Goal: Task Accomplishment & Management: Manage account settings

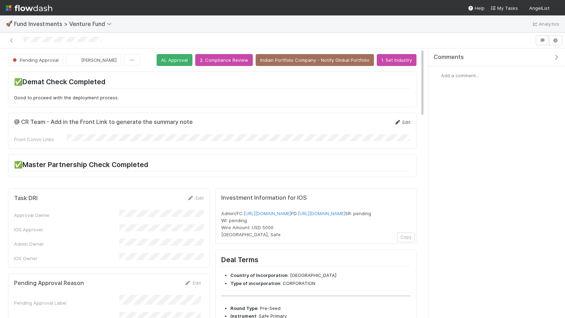
click at [402, 122] on link "Edit" at bounding box center [402, 122] width 17 height 6
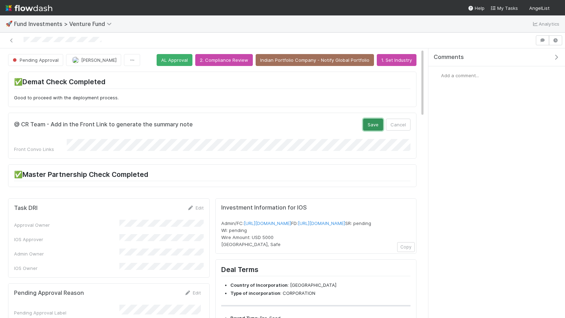
click at [375, 124] on button "Save" at bounding box center [373, 125] width 20 height 12
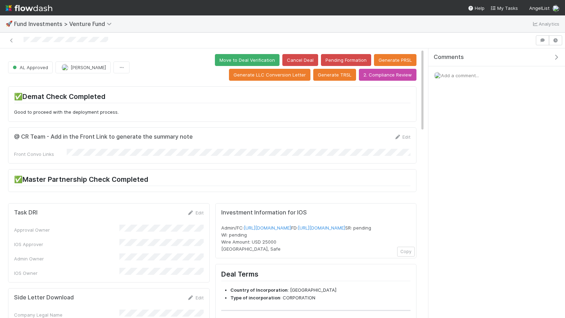
click at [406, 131] on div "@ CR Team - Add in the Front Link to generate the summary note Edit Front Convo…" at bounding box center [212, 146] width 409 height 36
click at [402, 134] on div "Edit" at bounding box center [402, 137] width 17 height 7
click at [401, 136] on icon at bounding box center [397, 137] width 7 height 5
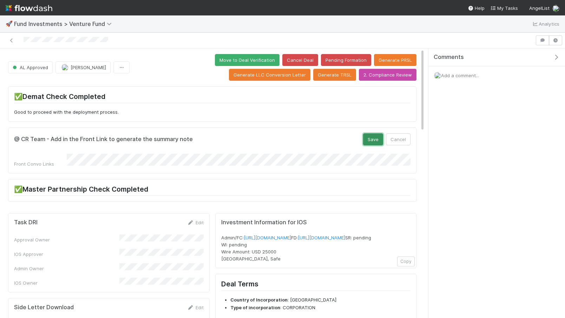
click at [374, 137] on button "Save" at bounding box center [373, 140] width 20 height 12
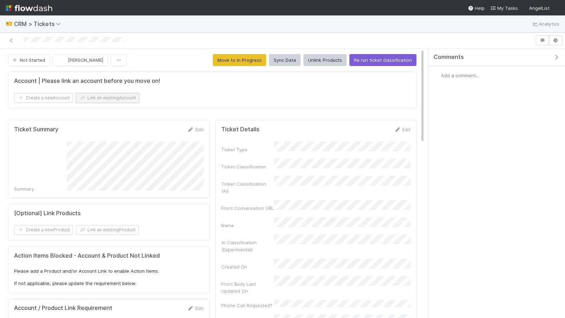
click at [97, 99] on button "Link an existing Account" at bounding box center [107, 98] width 63 height 10
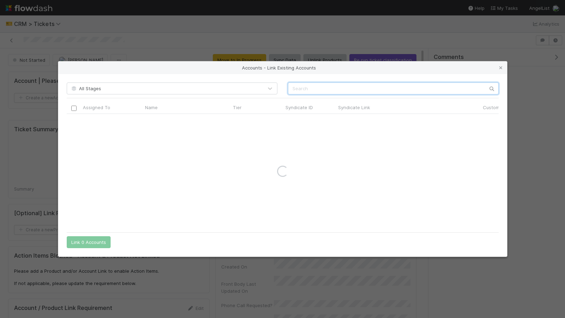
click at [331, 90] on input "text" at bounding box center [393, 89] width 211 height 12
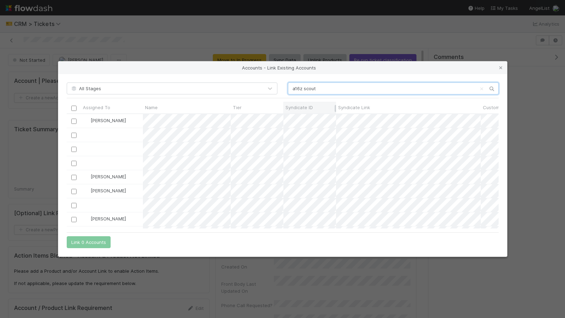
scroll to position [115, 432]
type input "a16z scout"
click at [73, 121] on input "checkbox" at bounding box center [73, 121] width 5 height 5
click at [87, 240] on button "Link 1 Account" at bounding box center [87, 242] width 41 height 12
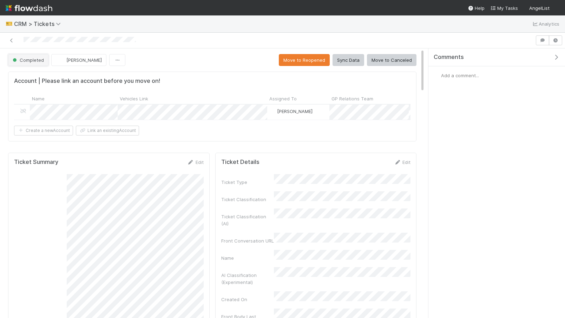
click at [31, 58] on span "Completed" at bounding box center [27, 60] width 33 height 6
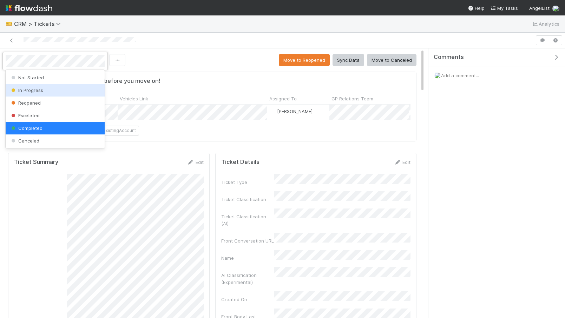
click at [37, 89] on span "In Progress" at bounding box center [26, 90] width 33 height 6
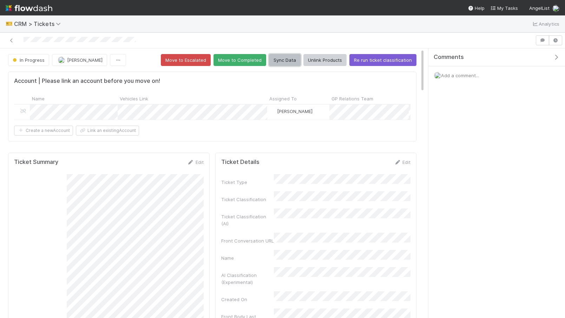
click at [286, 60] on button "Sync Data" at bounding box center [285, 60] width 32 height 12
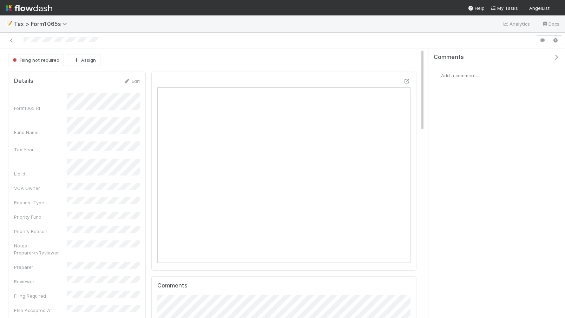
click at [453, 87] on div "Comments Add a comment..." at bounding box center [497, 83] width 137 height 71
click at [458, 78] on span "Add a comment..." at bounding box center [460, 76] width 38 height 6
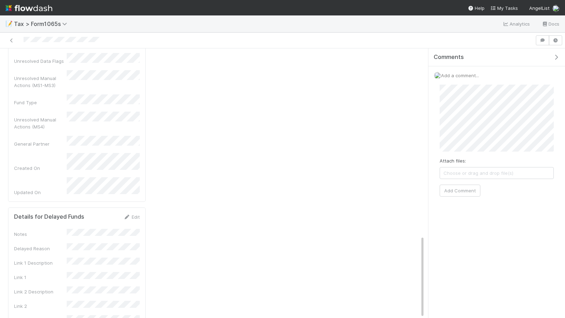
scroll to position [0, 521]
click at [458, 197] on button "Add Comment" at bounding box center [460, 198] width 41 height 12
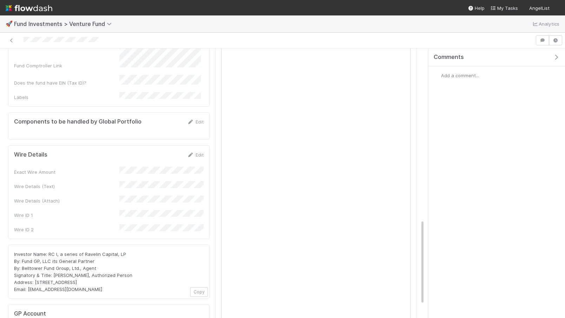
scroll to position [559, 0]
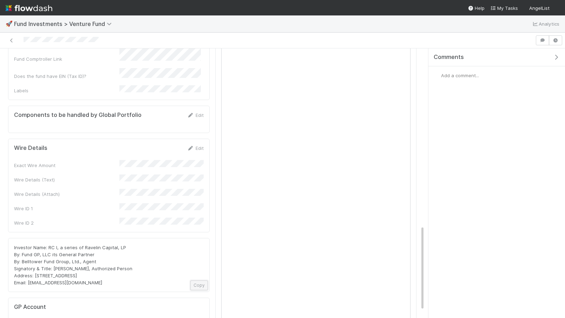
click at [204, 281] on button "Copy" at bounding box center [199, 286] width 18 height 10
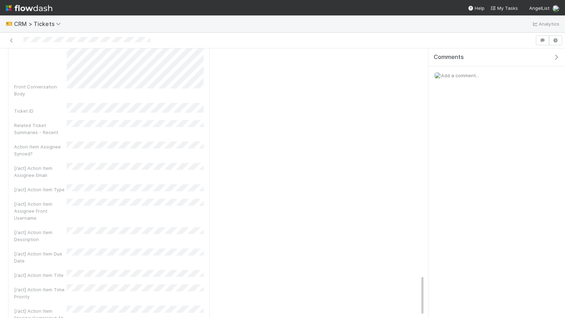
scroll to position [1493, 0]
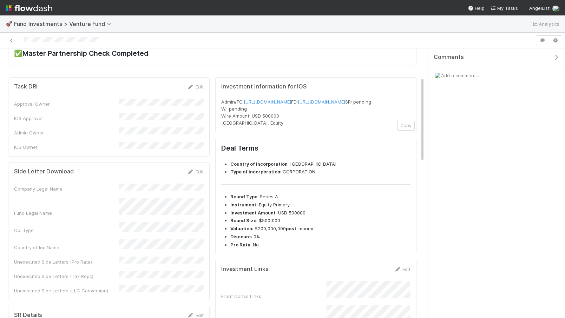
scroll to position [82, 0]
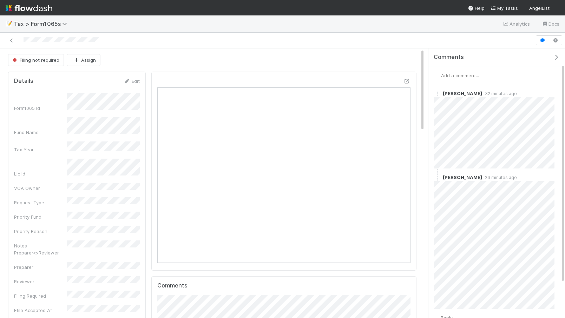
scroll to position [43, 0]
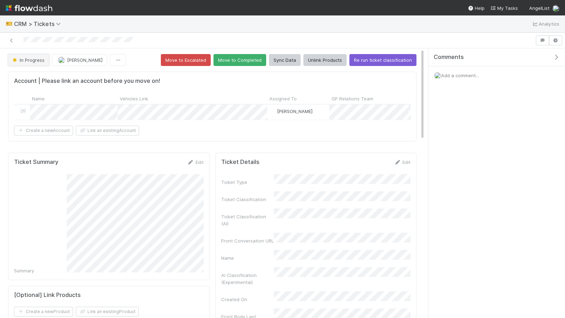
click at [37, 61] on span "In Progress" at bounding box center [27, 60] width 33 height 6
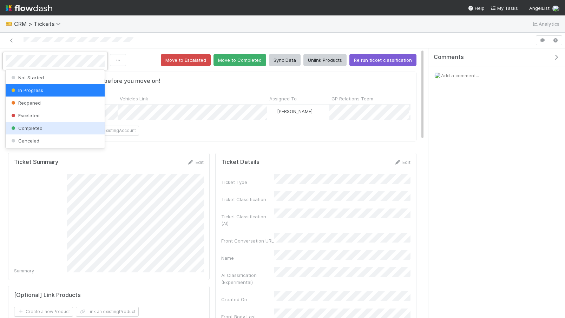
click at [47, 127] on div "Completed" at bounding box center [55, 128] width 99 height 13
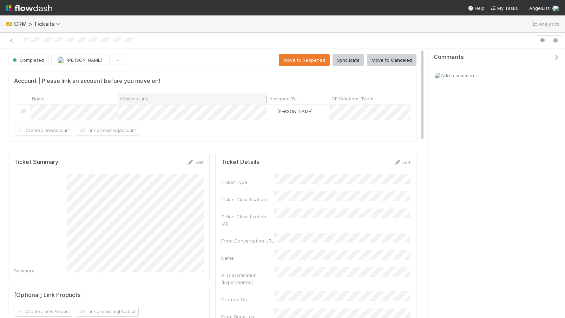
scroll to position [143, 189]
click at [352, 61] on button "Sync Data" at bounding box center [349, 60] width 32 height 12
